Goal: Download file/media

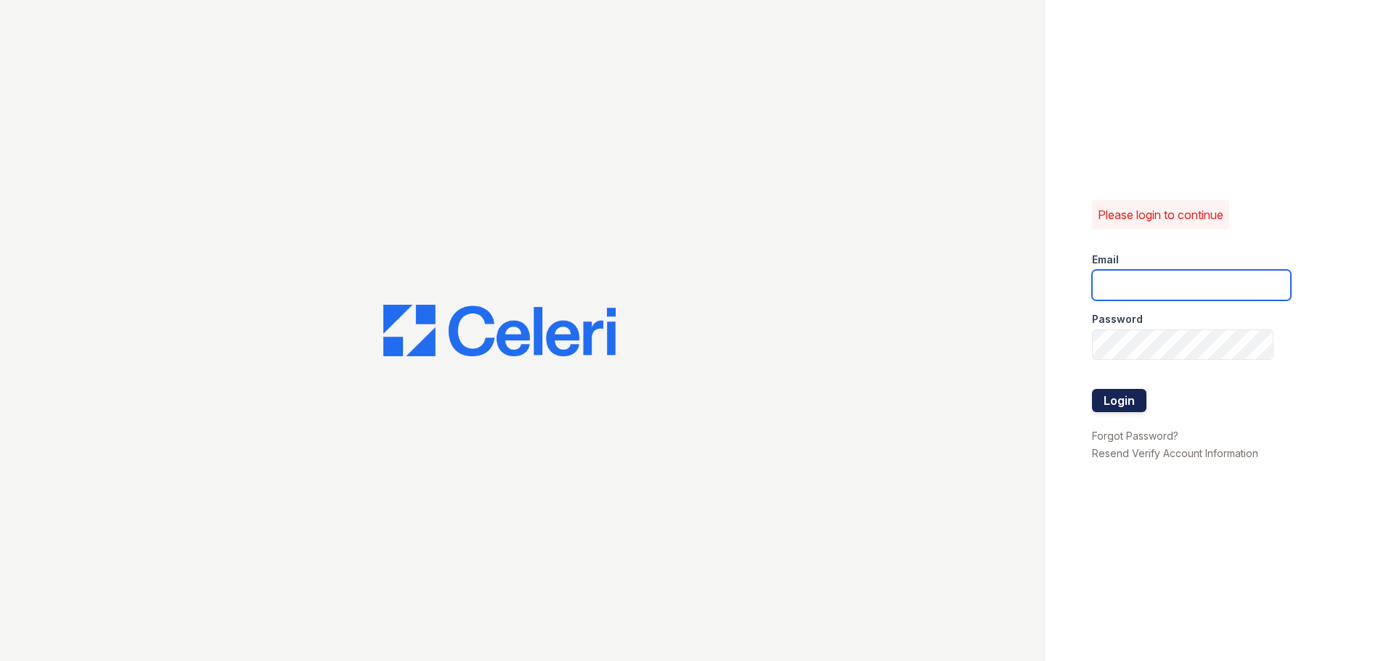
type input "arrivestreetervilleleasing@trinity-pm.com"
click at [1119, 398] on button "Login" at bounding box center [1119, 400] width 54 height 23
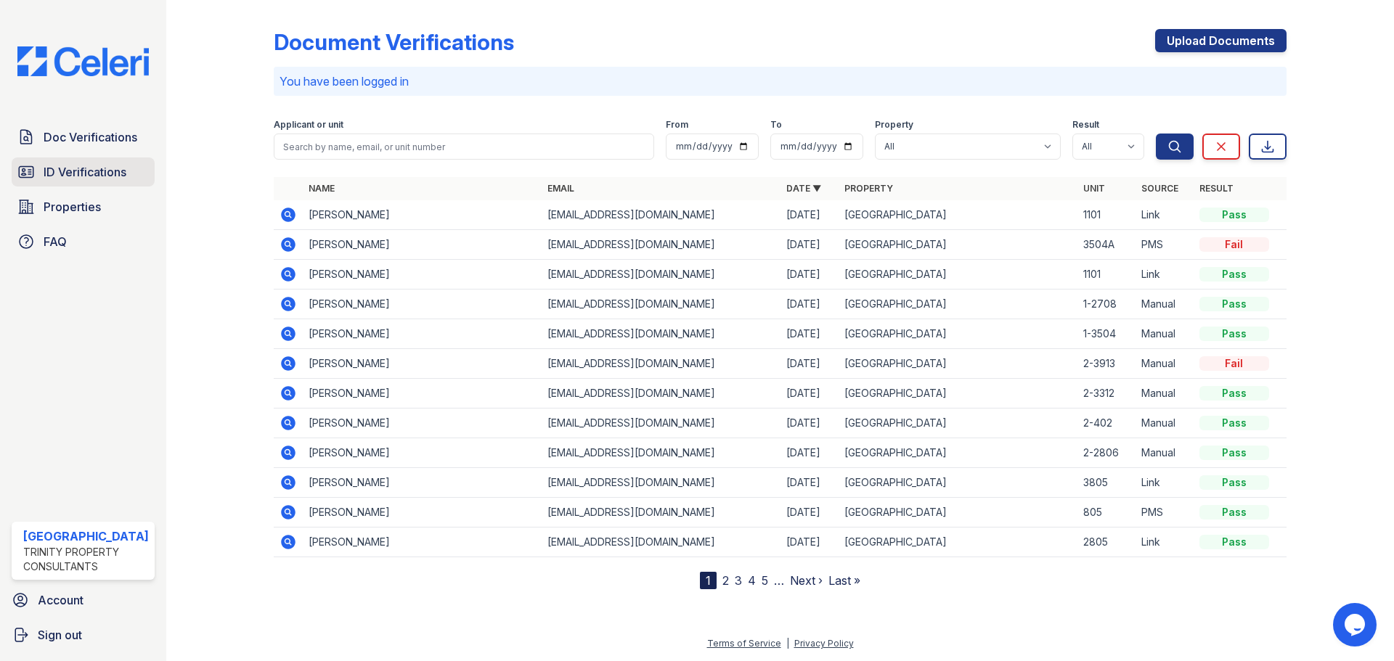
click at [49, 168] on span "ID Verifications" at bounding box center [85, 171] width 83 height 17
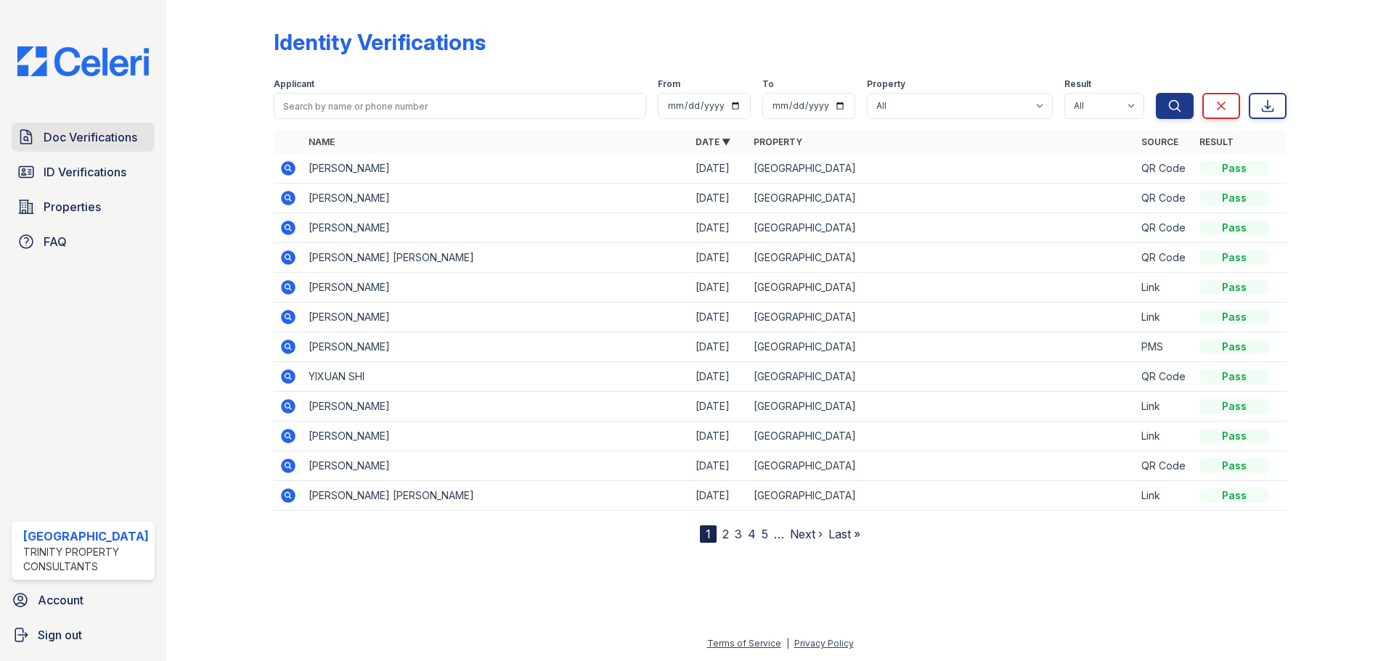
click at [70, 145] on span "Doc Verifications" at bounding box center [91, 136] width 94 height 17
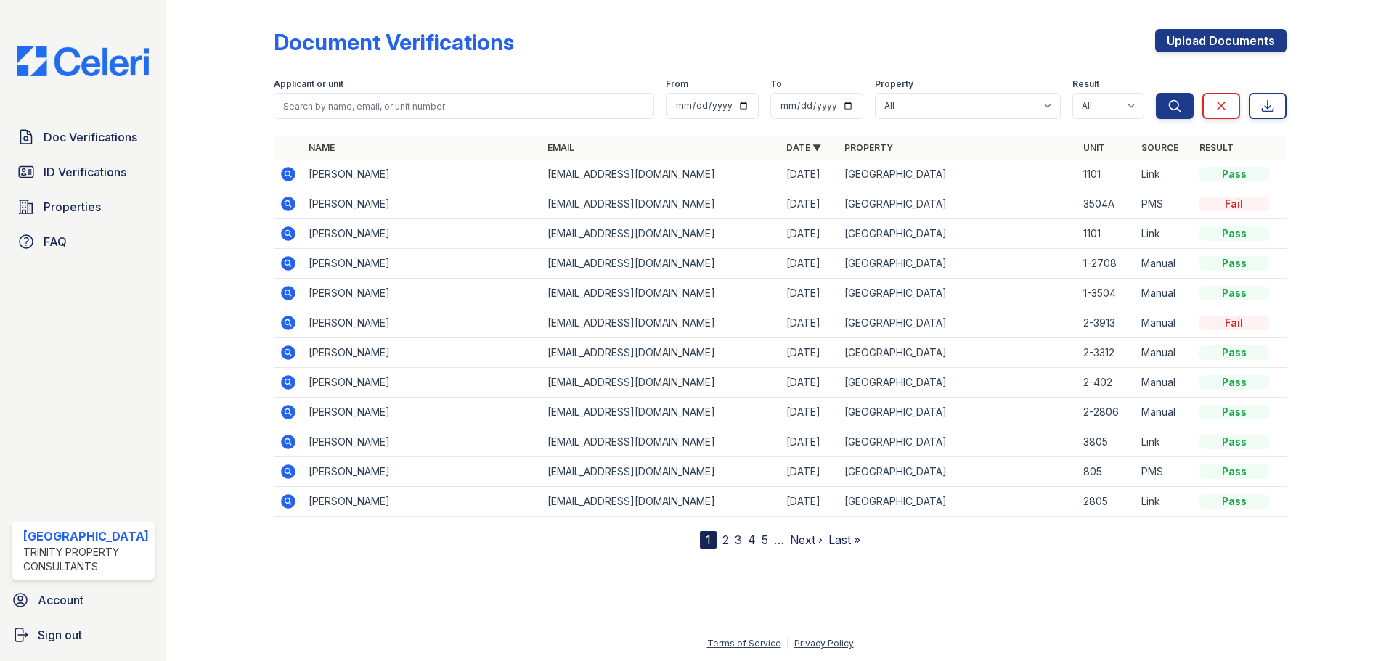
click at [285, 201] on icon at bounding box center [287, 203] width 17 height 17
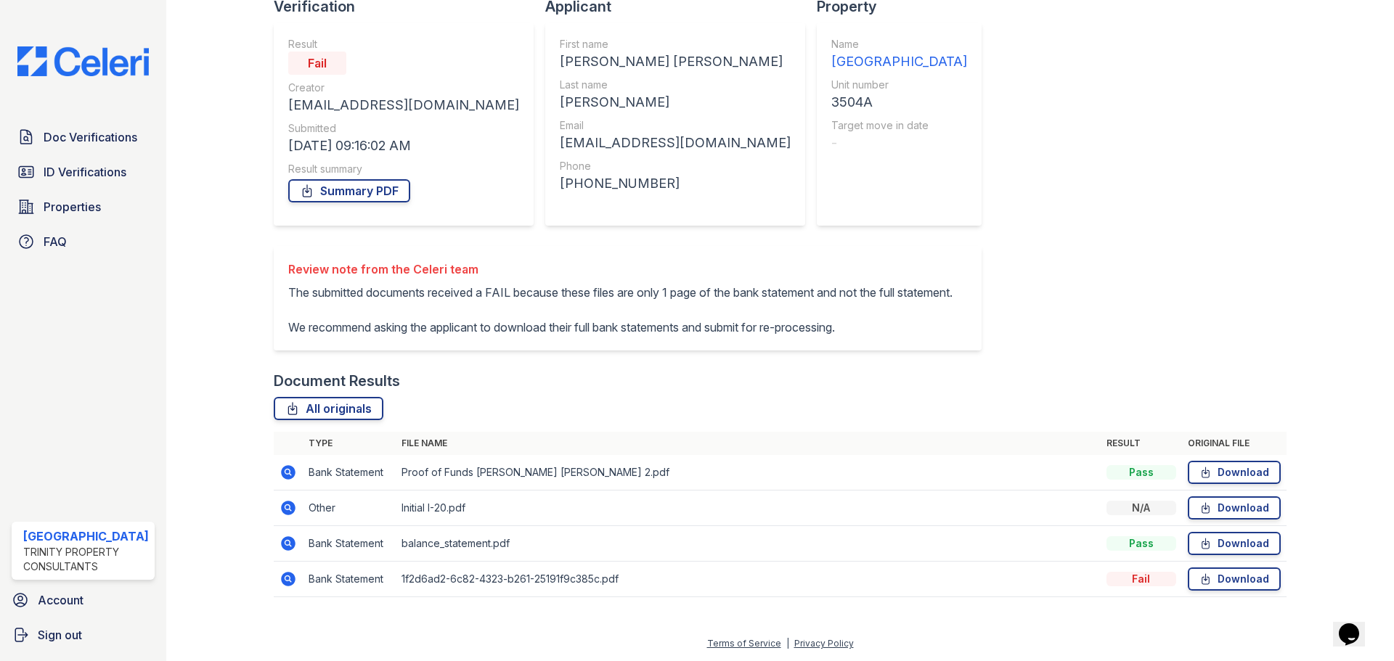
scroll to position [145, 0]
click at [1258, 472] on link "Download" at bounding box center [1233, 472] width 93 height 23
click at [112, 171] on span "ID Verifications" at bounding box center [85, 171] width 83 height 17
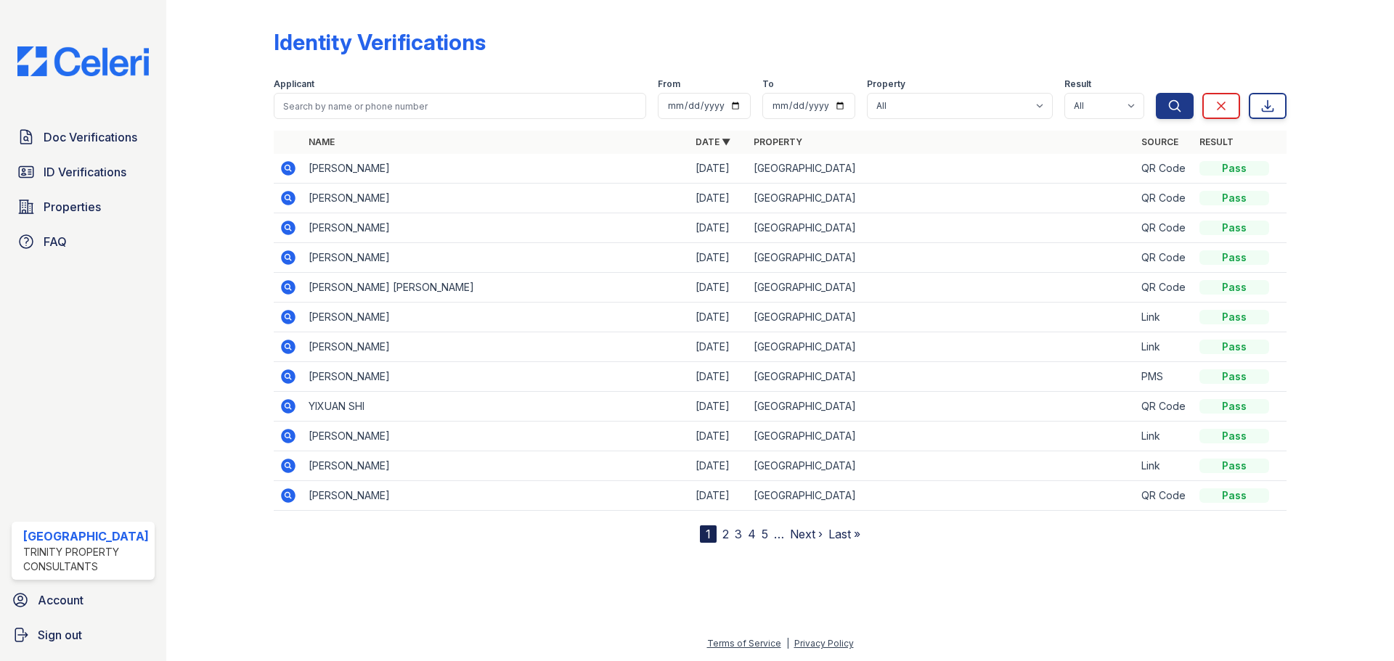
click at [285, 169] on icon at bounding box center [287, 168] width 17 height 17
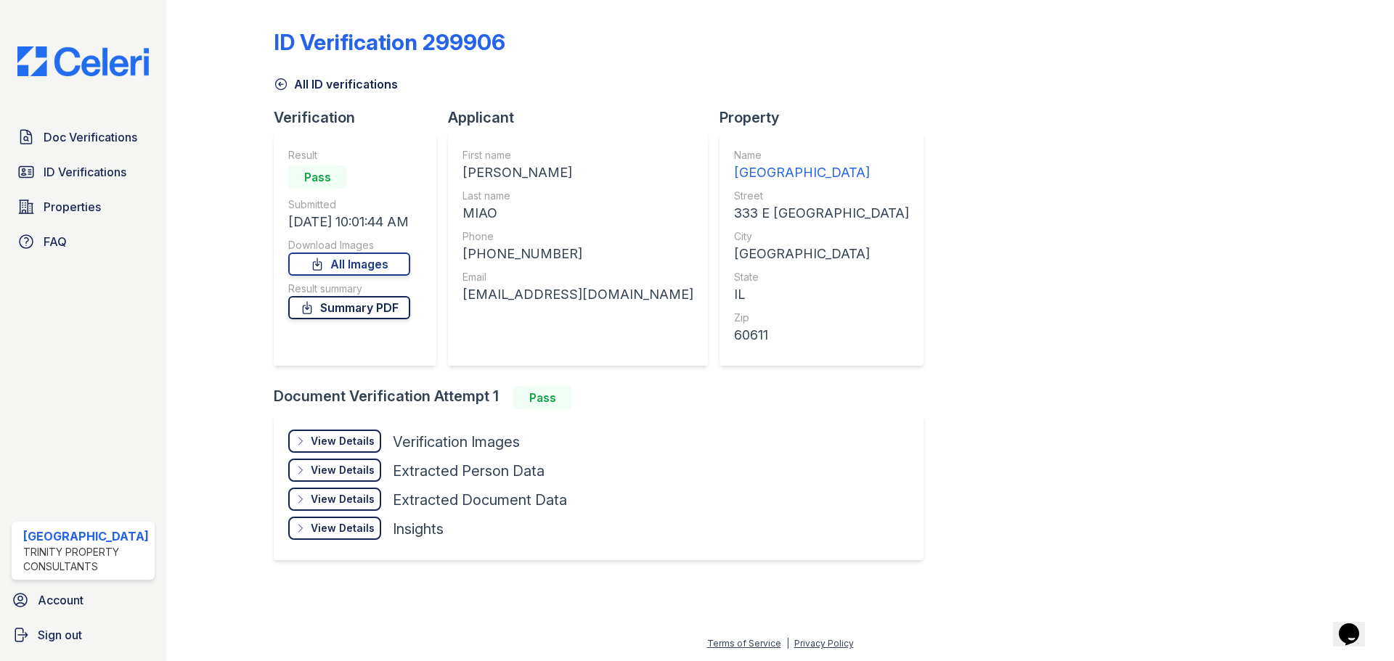
click at [365, 308] on link "Summary PDF" at bounding box center [349, 307] width 122 height 23
click at [352, 257] on link "All Images" at bounding box center [349, 264] width 122 height 23
